Goal: Find specific page/section

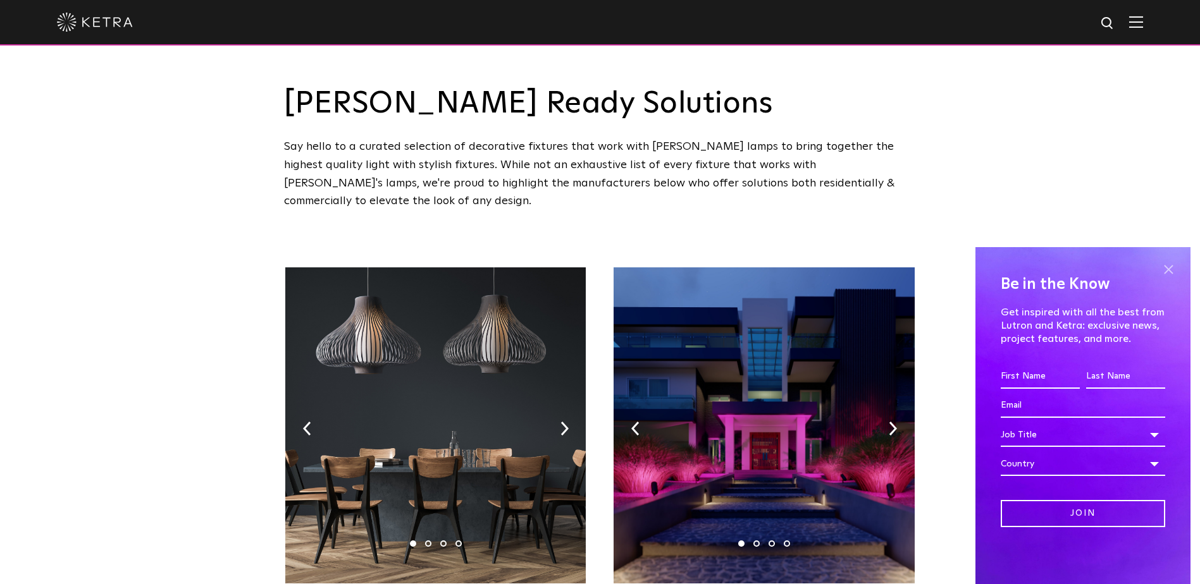
click at [1166, 267] on span at bounding box center [1168, 269] width 19 height 19
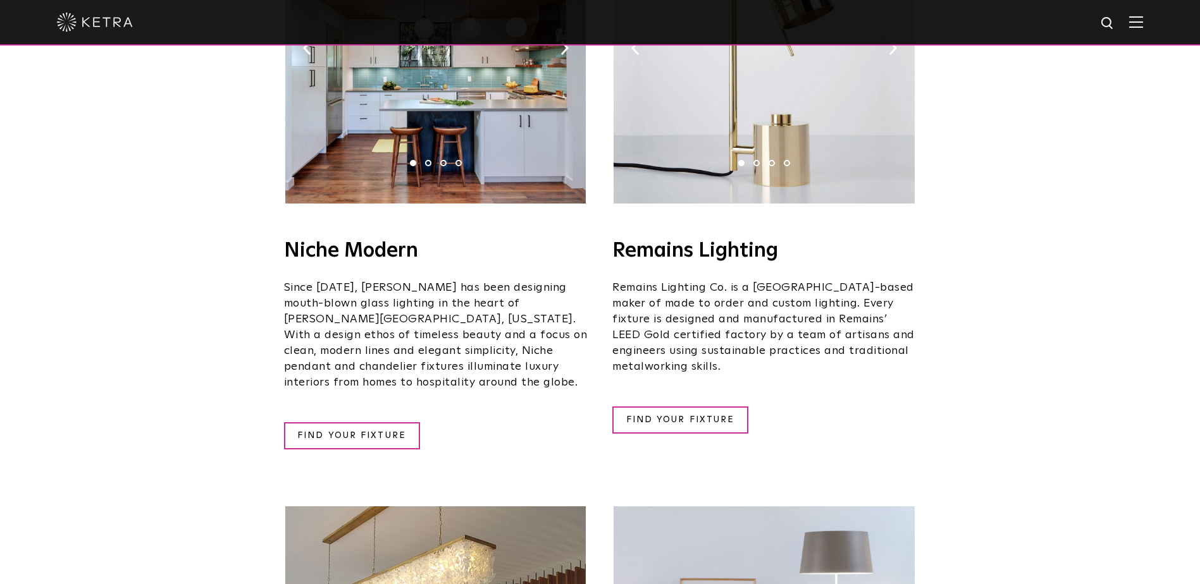
scroll to position [1581, 0]
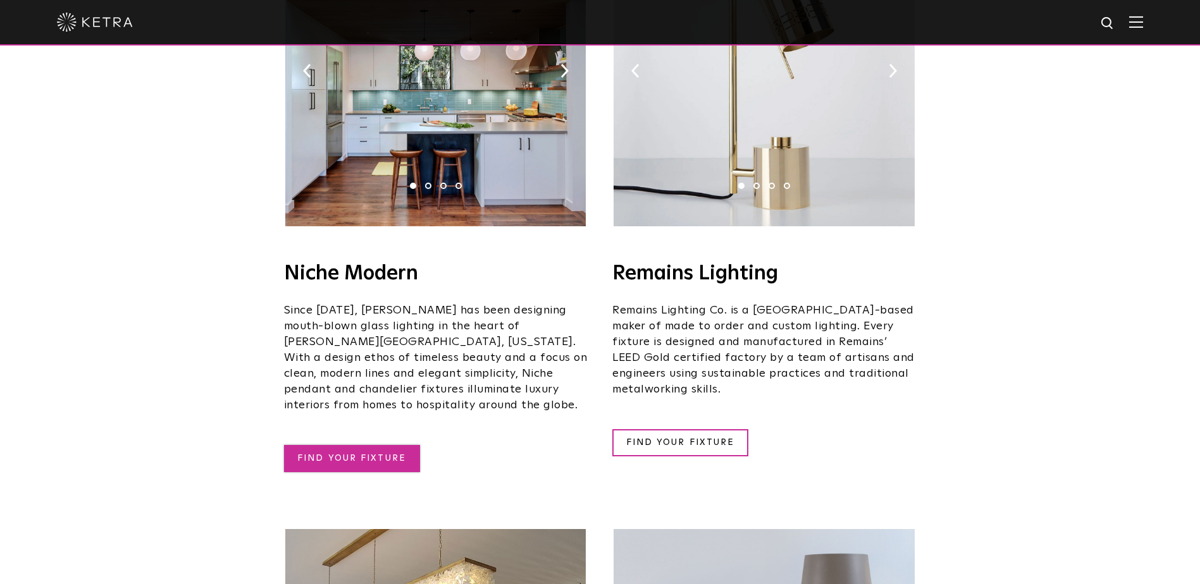
click at [354, 445] on link "FIND YOUR FIXTURE" at bounding box center [352, 458] width 136 height 27
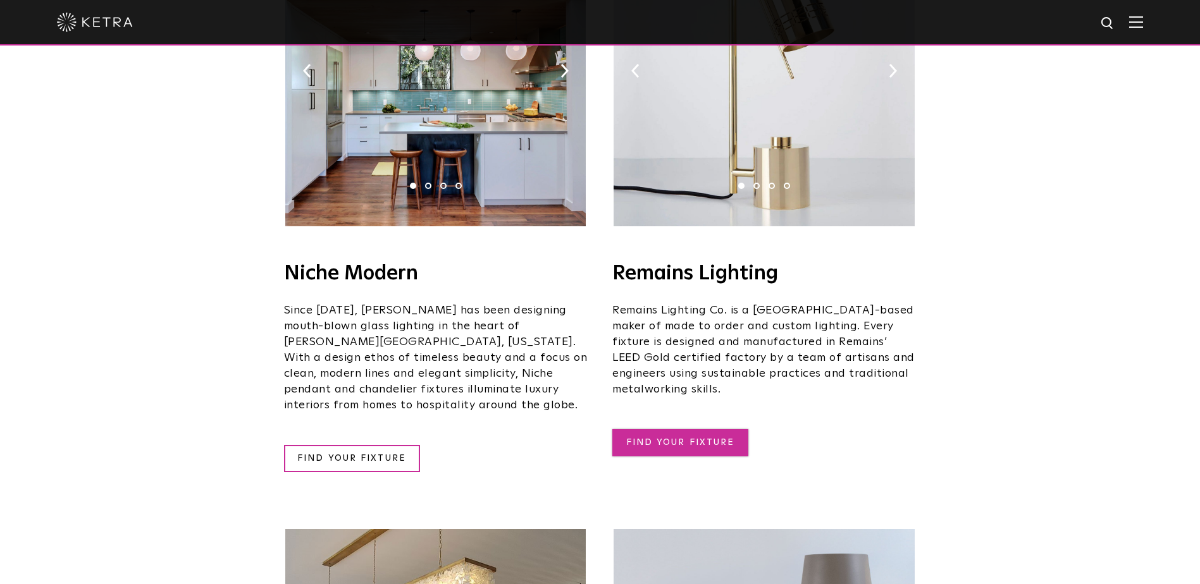
click at [665, 429] on link "FIND YOUR FIXTURE" at bounding box center [680, 442] width 136 height 27
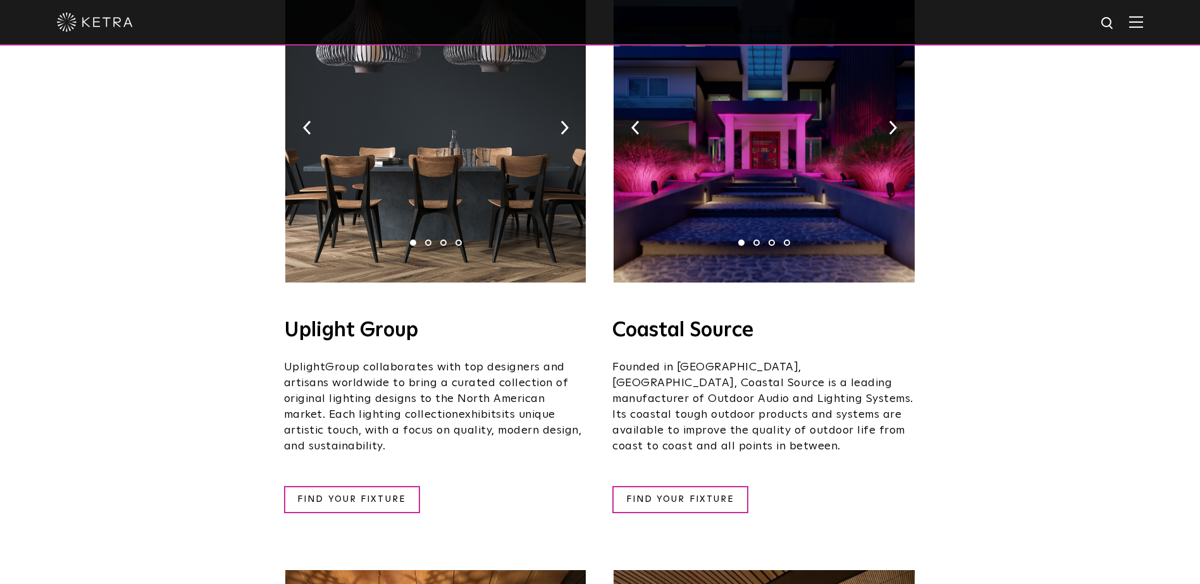
scroll to position [316, 0]
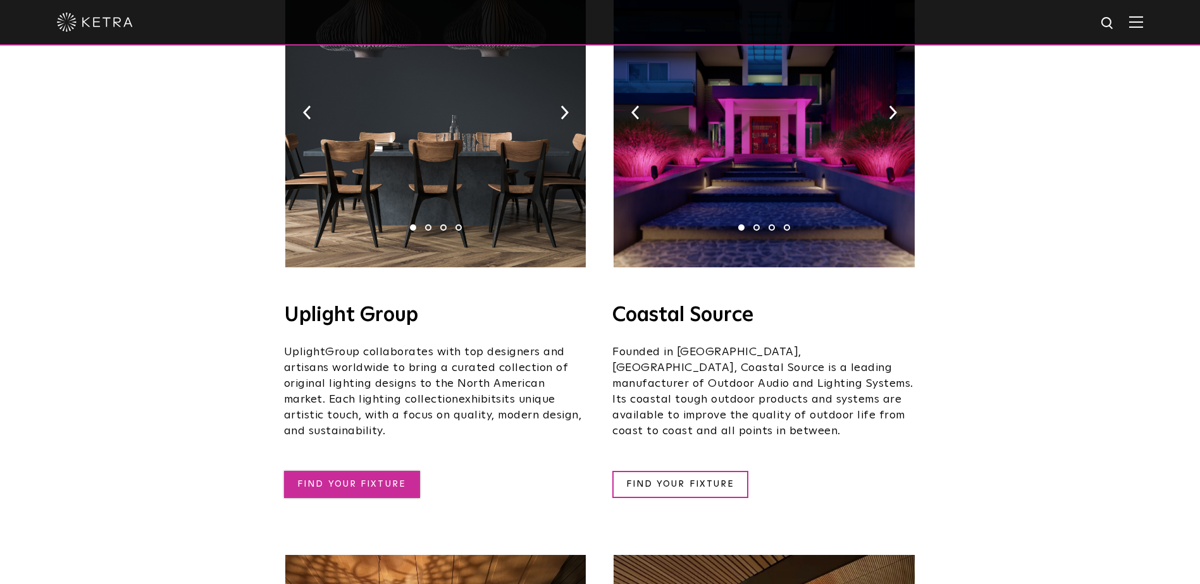
click at [367, 471] on link "FIND YOUR FIXTURE" at bounding box center [352, 484] width 136 height 27
click at [378, 471] on link "FIND YOUR FIXTURE" at bounding box center [352, 484] width 136 height 27
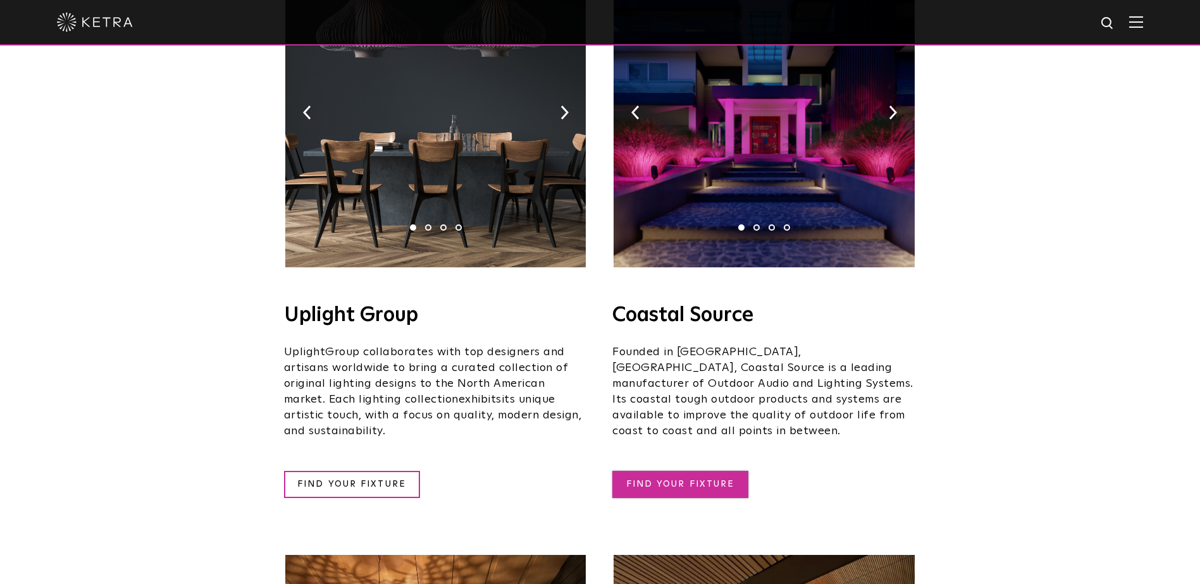
click at [675, 471] on link "FIND YOUR FIXTURE" at bounding box center [680, 484] width 136 height 27
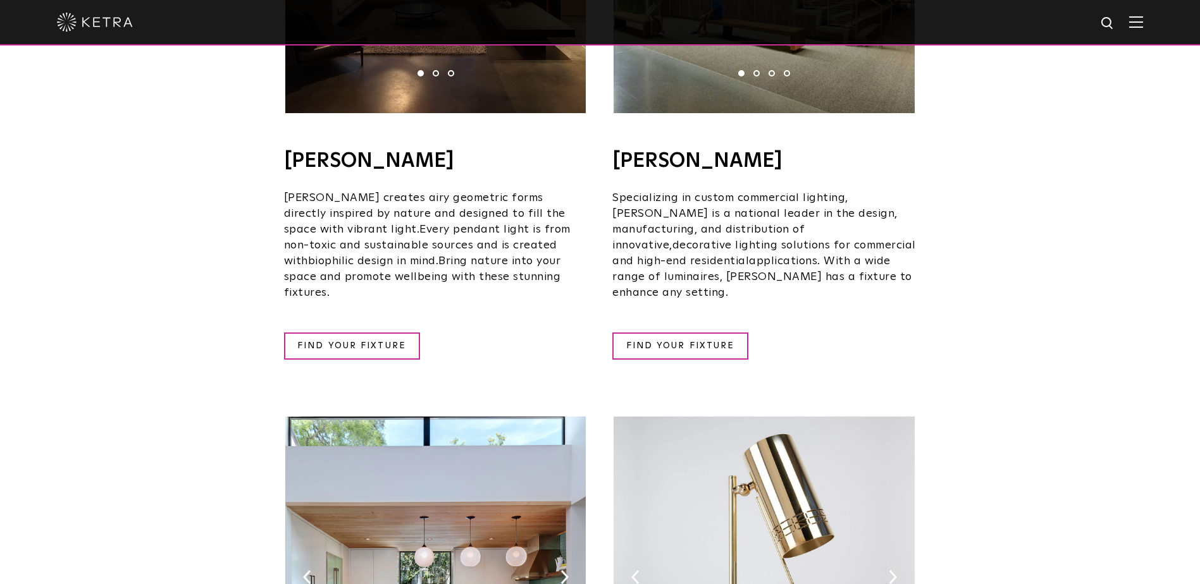
scroll to position [1075, 0]
click at [388, 332] on link "FIND YOUR FIXTURE" at bounding box center [352, 345] width 136 height 27
click at [685, 332] on link "FIND YOUR FIXTURE" at bounding box center [680, 345] width 136 height 27
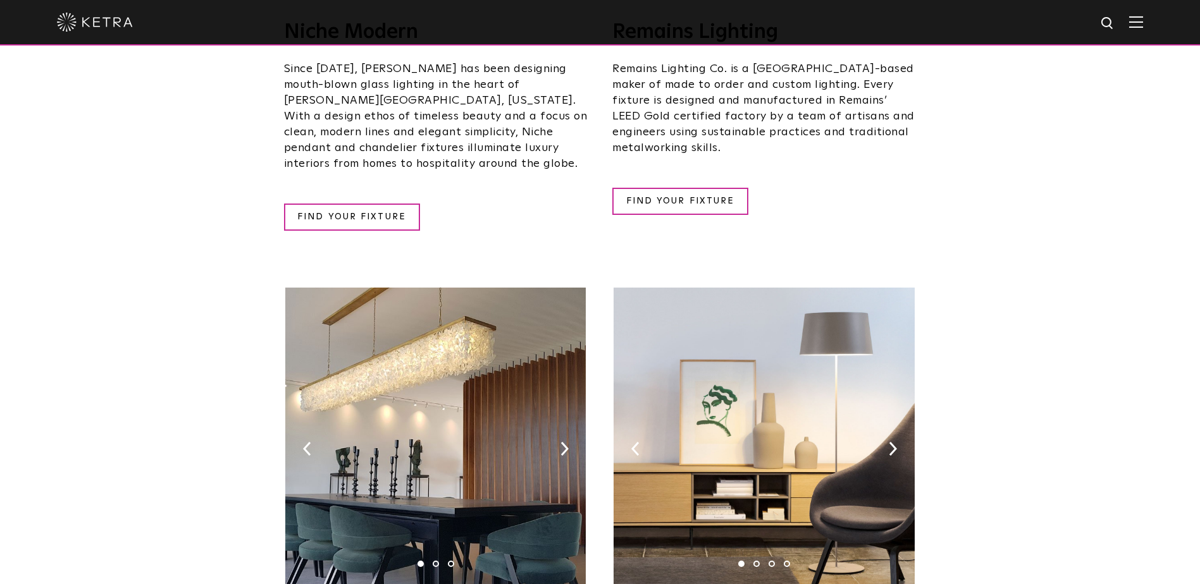
scroll to position [1834, 0]
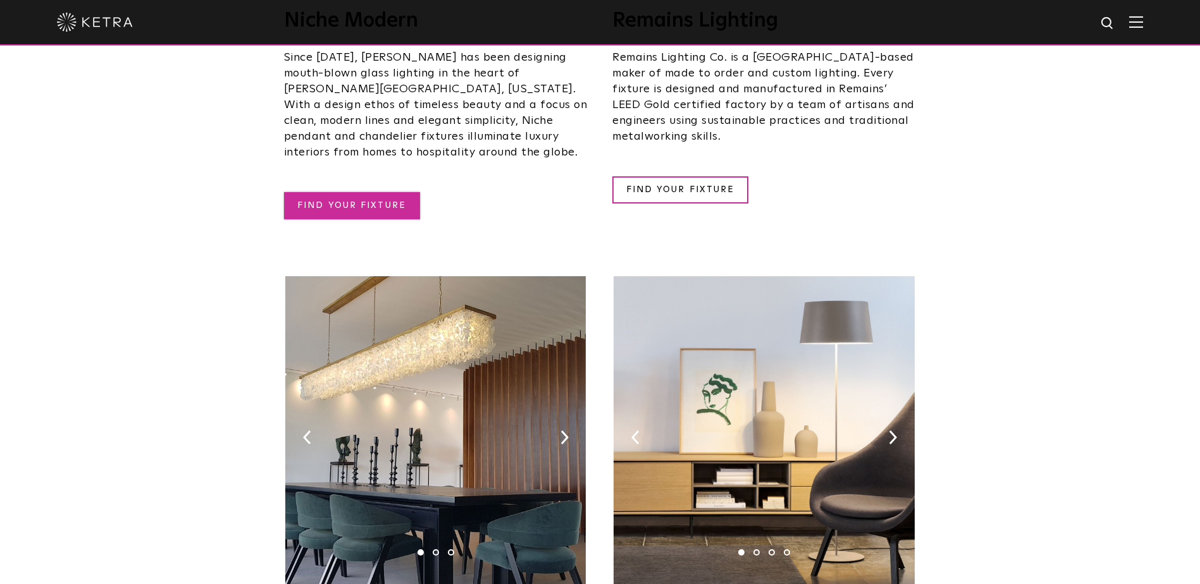
click at [325, 192] on link "FIND YOUR FIXTURE" at bounding box center [352, 205] width 136 height 27
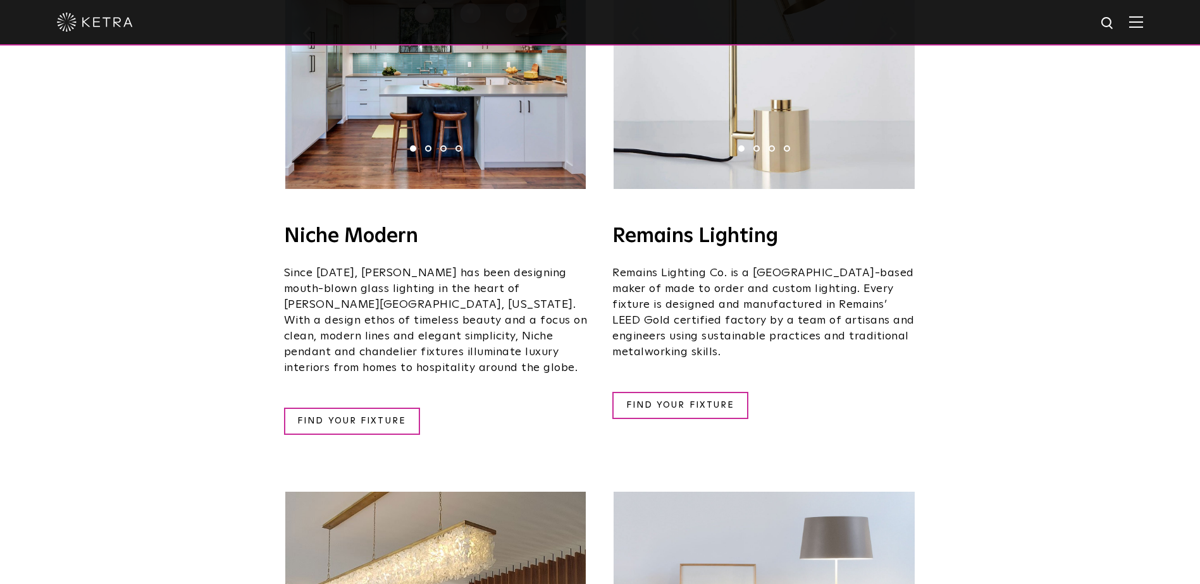
scroll to position [1644, 0]
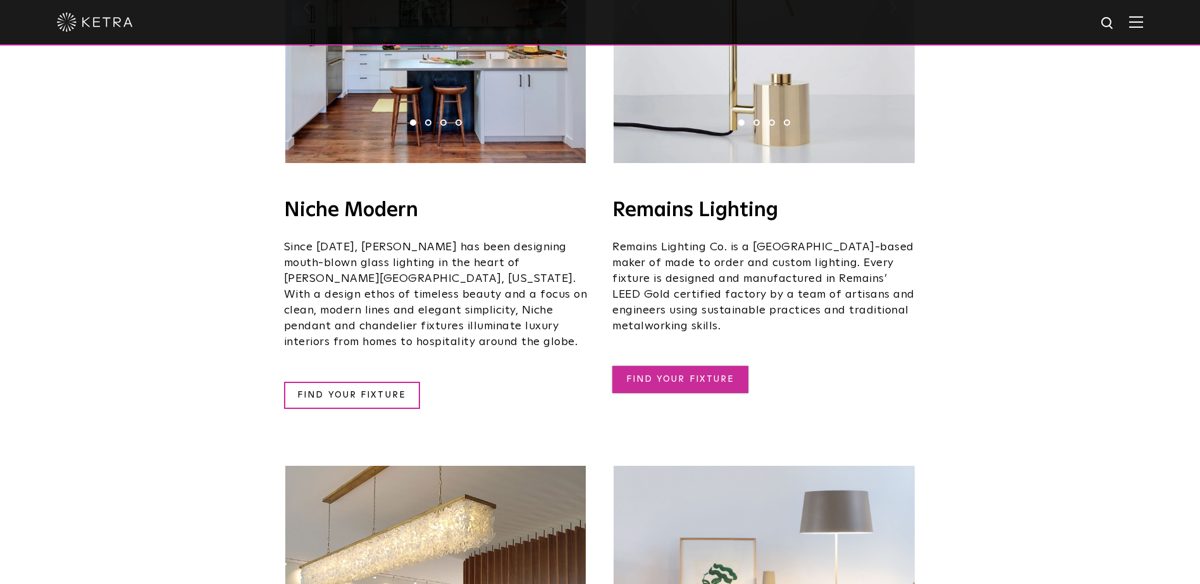
click at [719, 366] on link "FIND YOUR FIXTURE" at bounding box center [680, 379] width 136 height 27
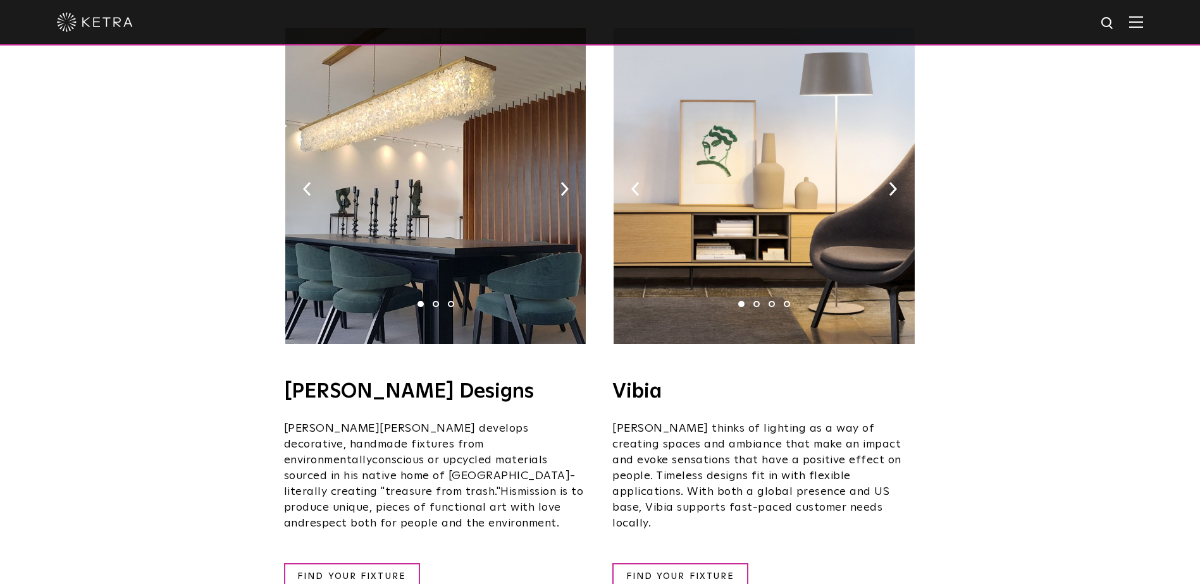
scroll to position [2087, 0]
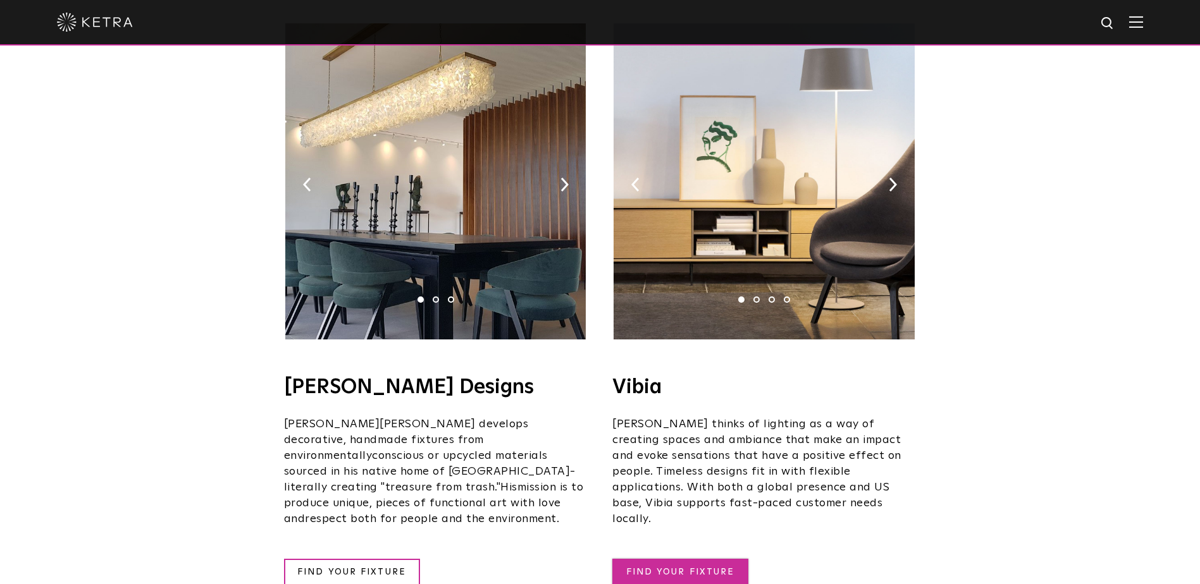
click at [702, 559] on link "FIND YOUR FIXTURE" at bounding box center [680, 572] width 136 height 27
click at [684, 559] on link "FIND YOUR FIXTURE" at bounding box center [680, 572] width 136 height 27
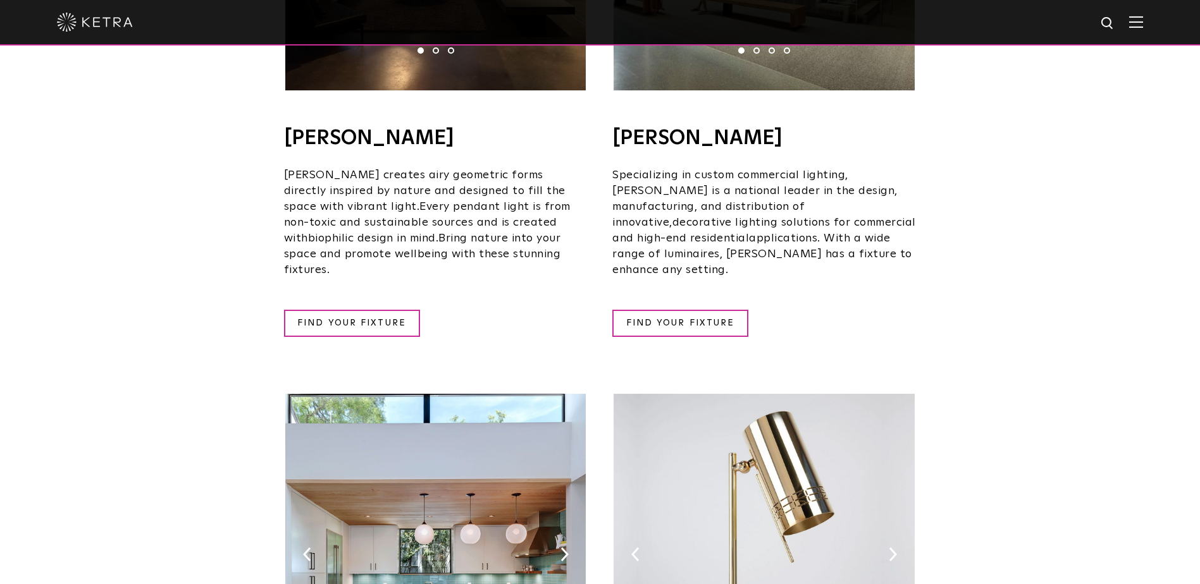
scroll to position [885, 0]
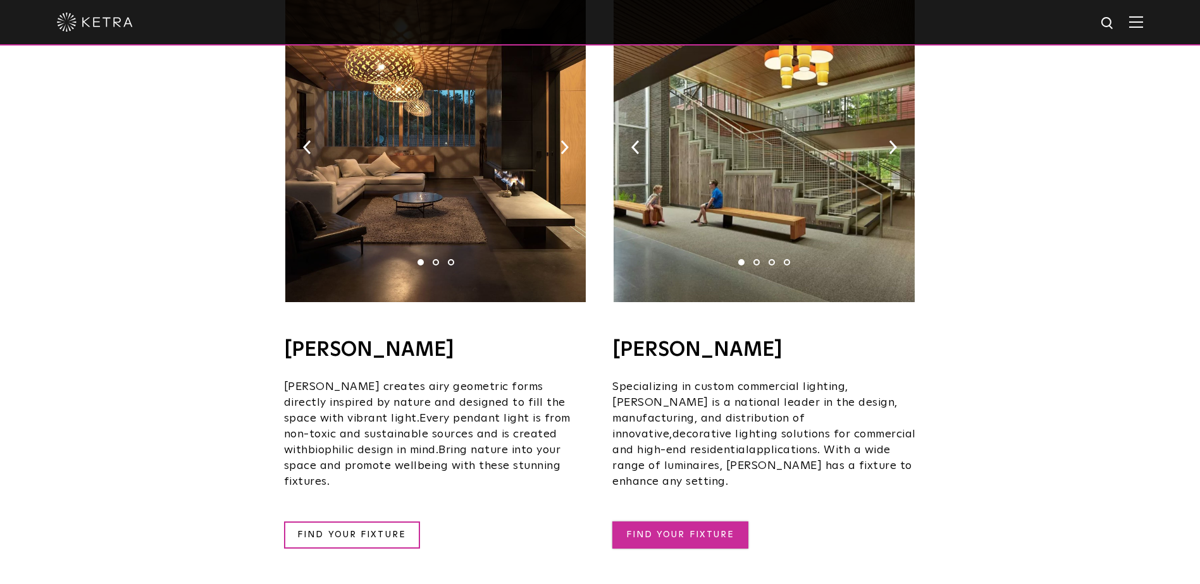
click at [653, 522] on link "FIND YOUR FIXTURE" at bounding box center [680, 535] width 136 height 27
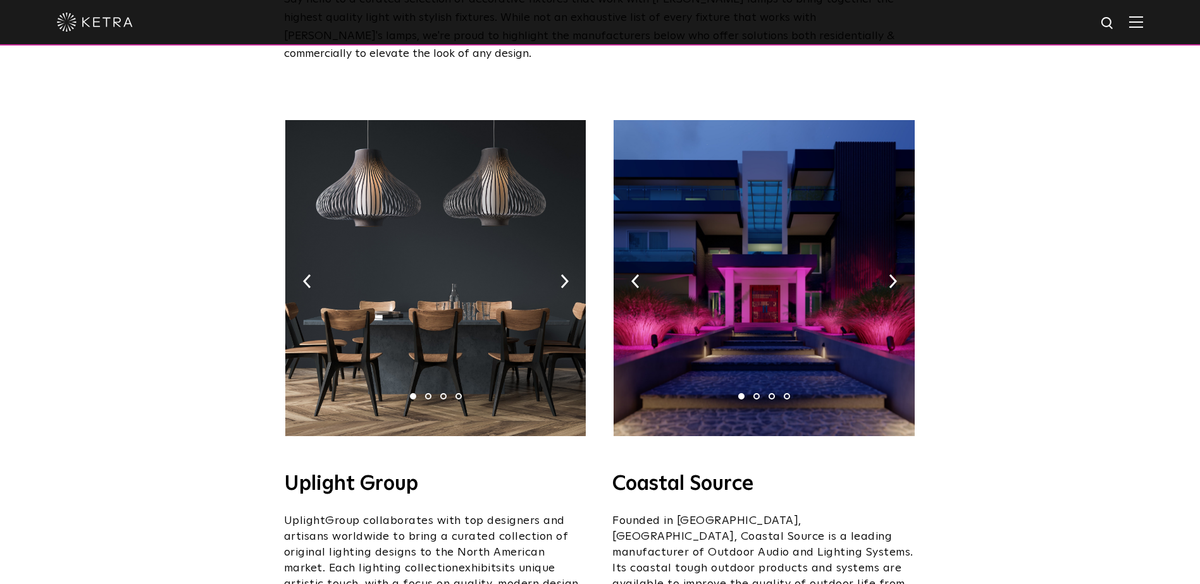
scroll to position [316, 0]
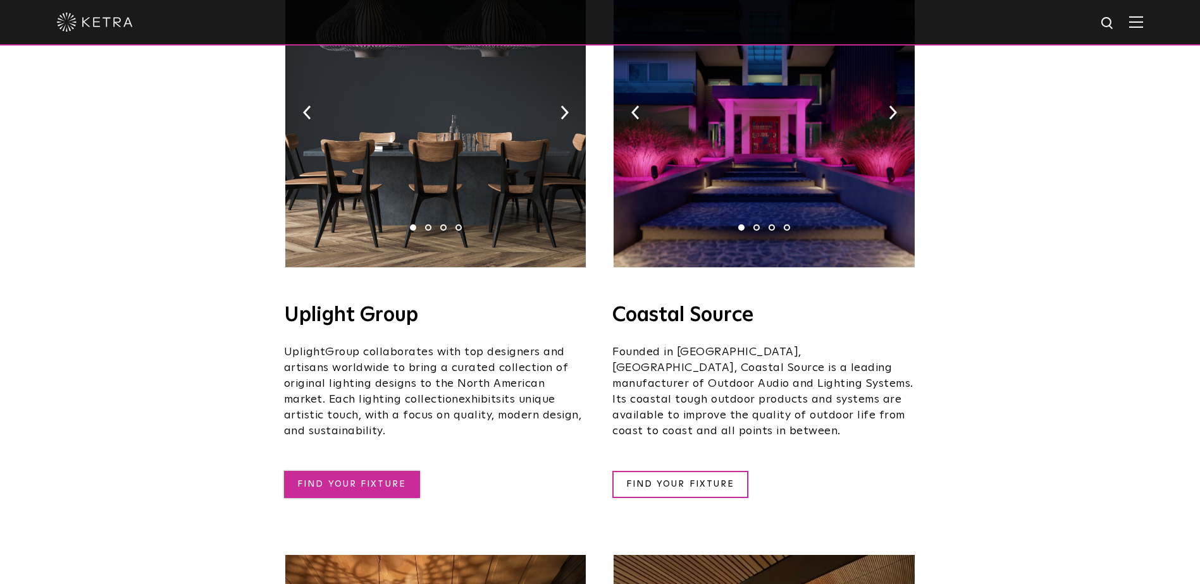
click at [342, 471] on link "FIND YOUR FIXTURE" at bounding box center [352, 484] width 136 height 27
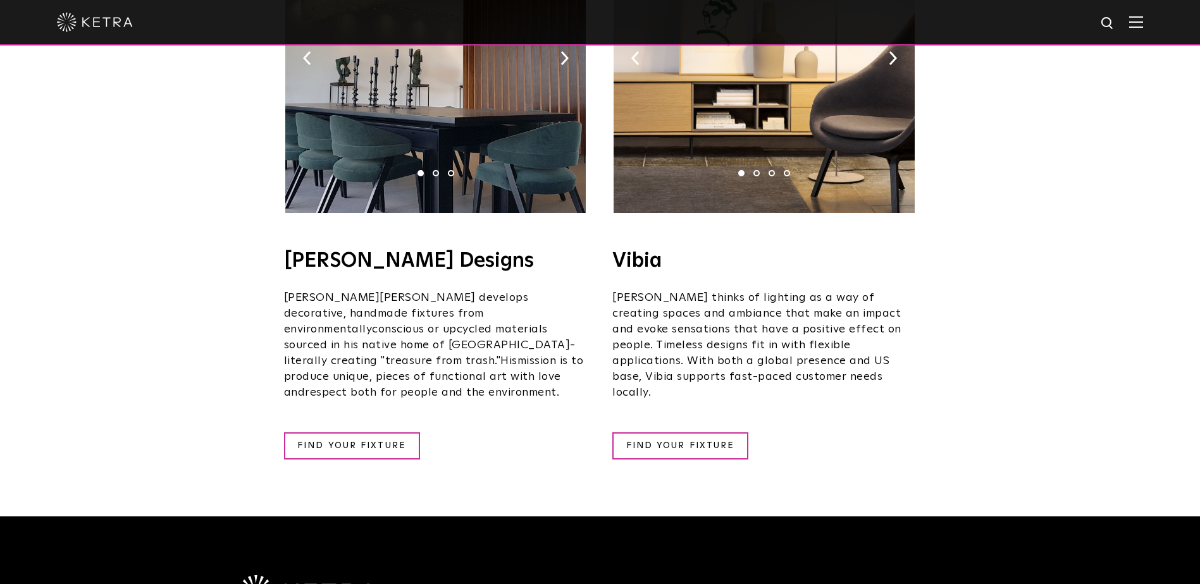
scroll to position [2466, 0]
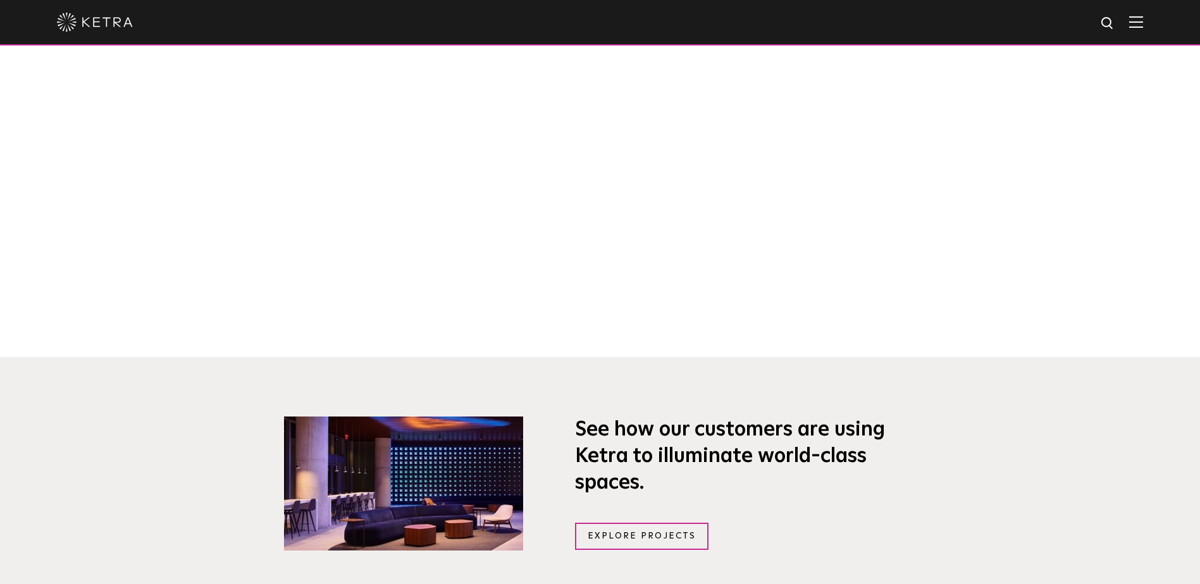
scroll to position [1012, 0]
